Goal: Check status: Check status

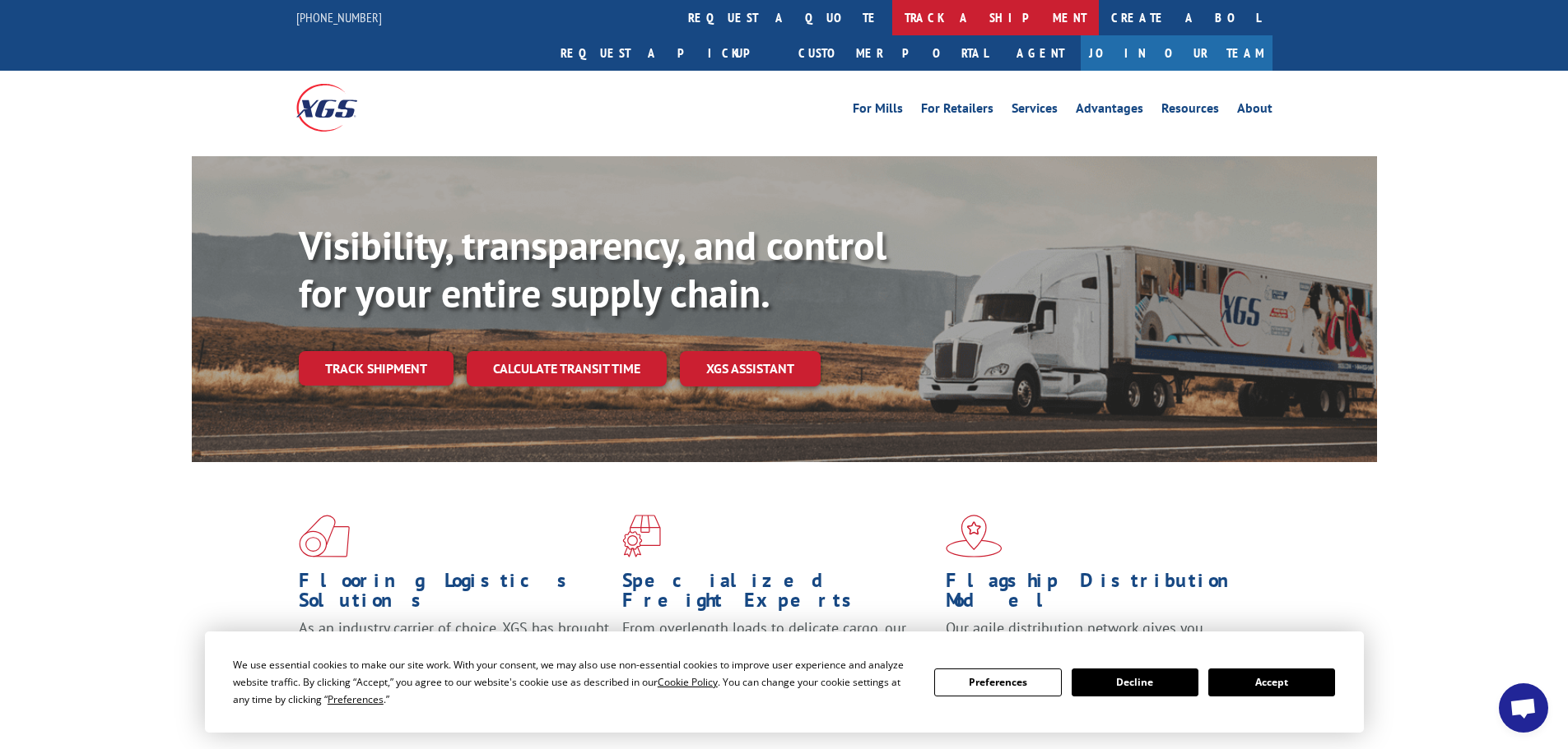
click at [892, 15] on link "track a shipment" at bounding box center [995, 17] width 207 height 35
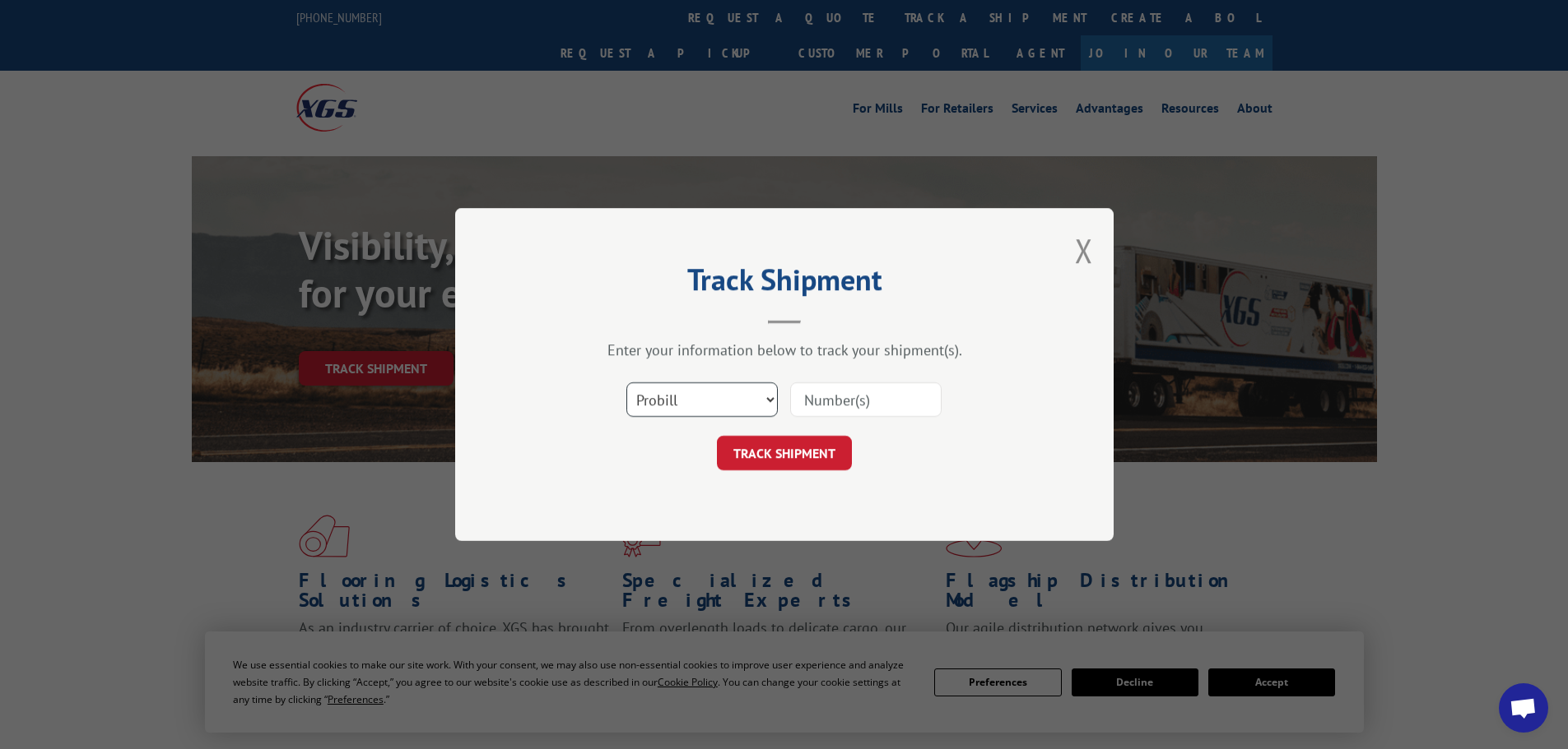
click at [715, 392] on select "Select category... Probill BOL PO" at bounding box center [702, 400] width 151 height 35
select select "bol"
click at [627, 382] on select "Select category... Probill BOL PO" at bounding box center [702, 400] width 151 height 35
paste input "816594"
type input "816594"
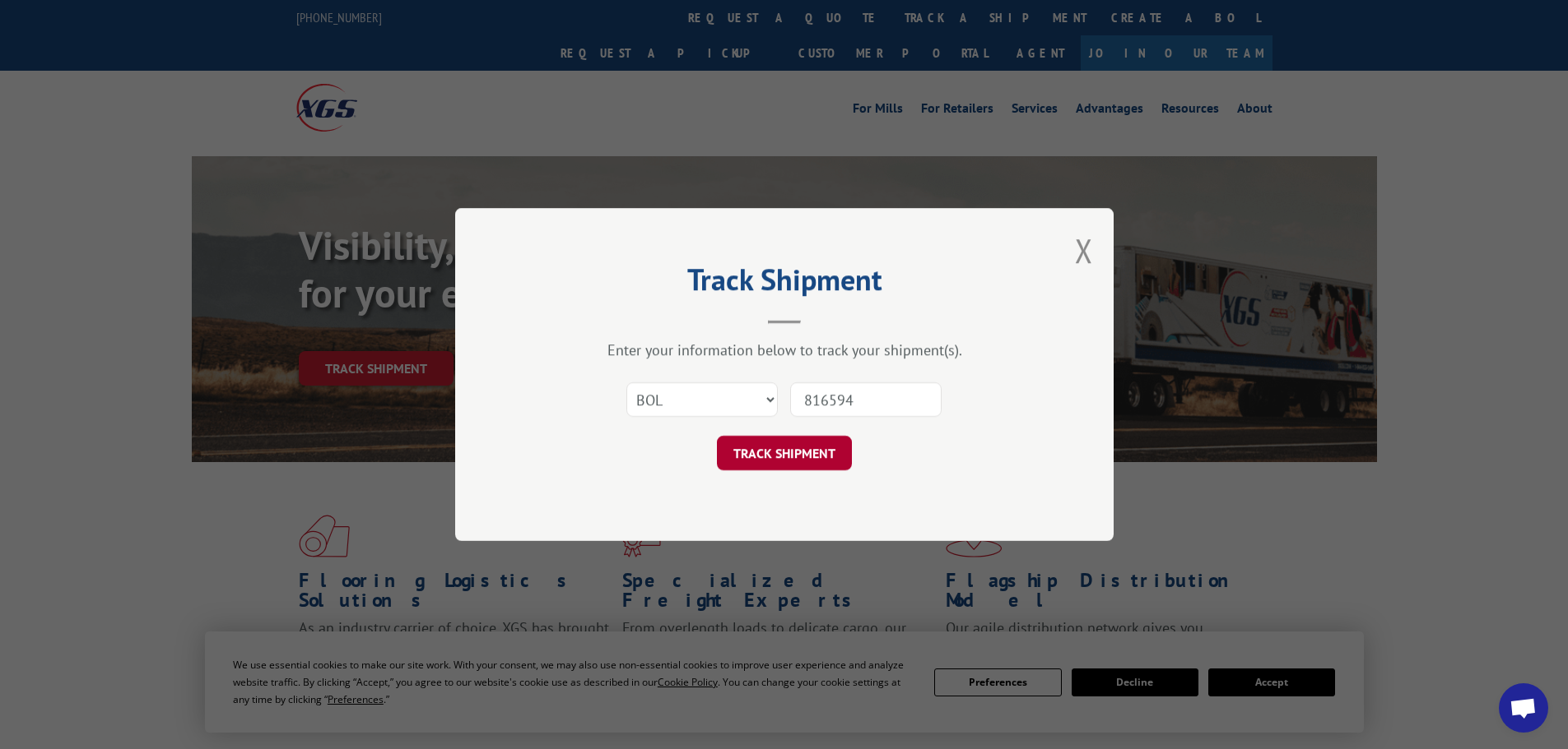
click at [799, 450] on button "TRACK SHIPMENT" at bounding box center [784, 453] width 135 height 35
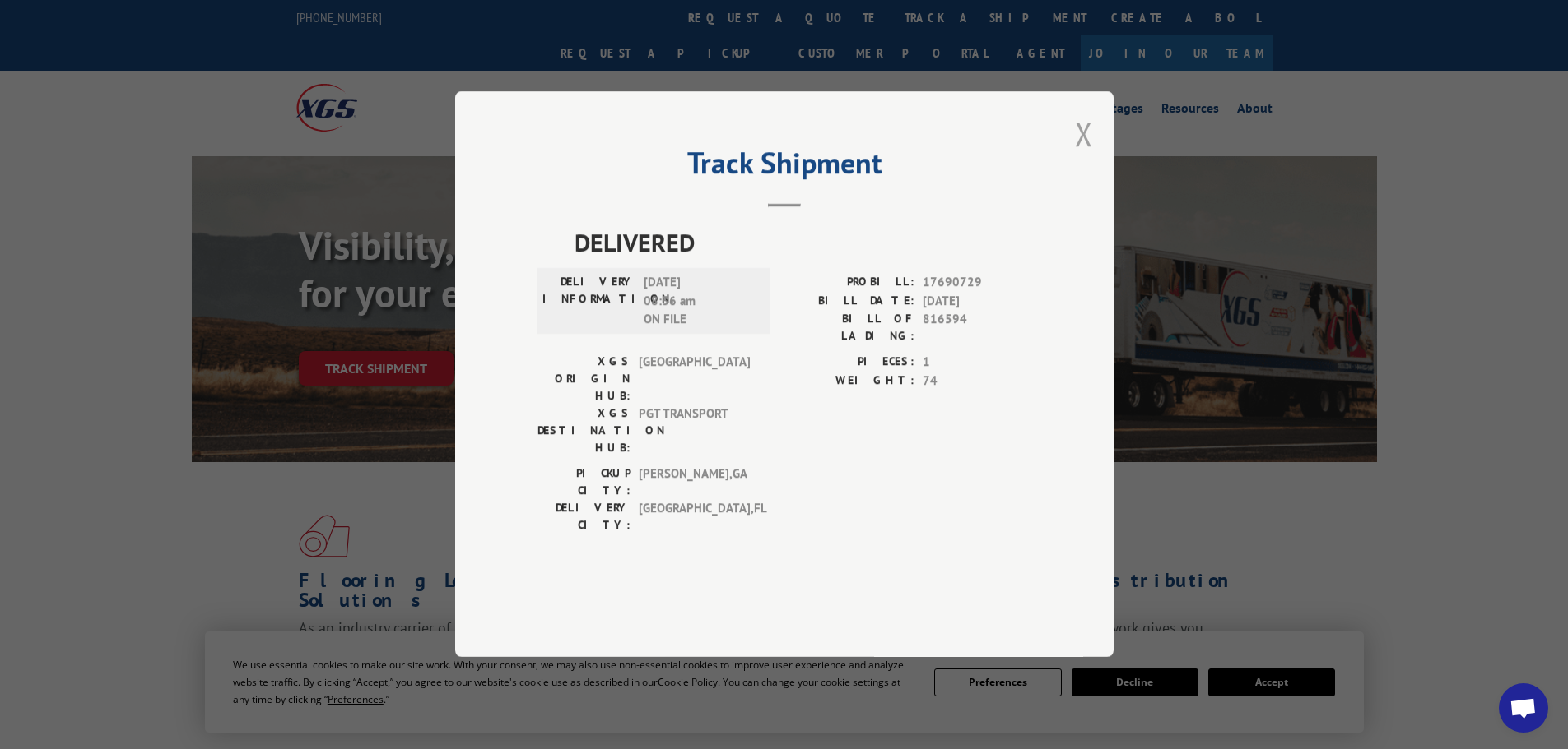
click at [1084, 156] on button "Close modal" at bounding box center [1083, 133] width 18 height 43
